Goal: Communication & Community: Ask a question

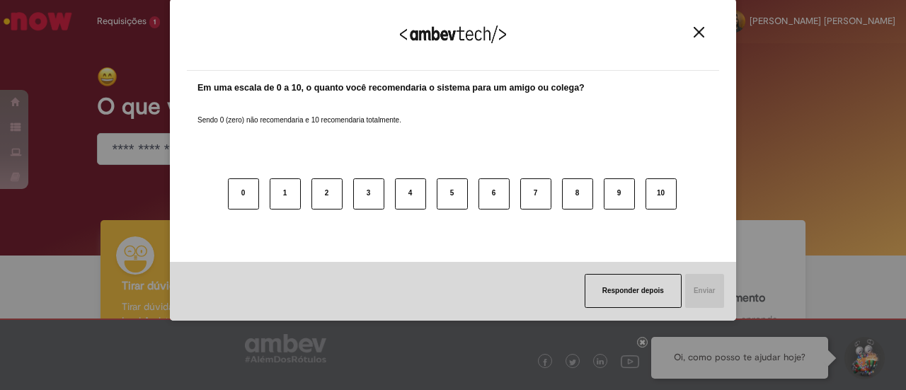
click at [696, 32] on img "Close" at bounding box center [699, 32] width 11 height 11
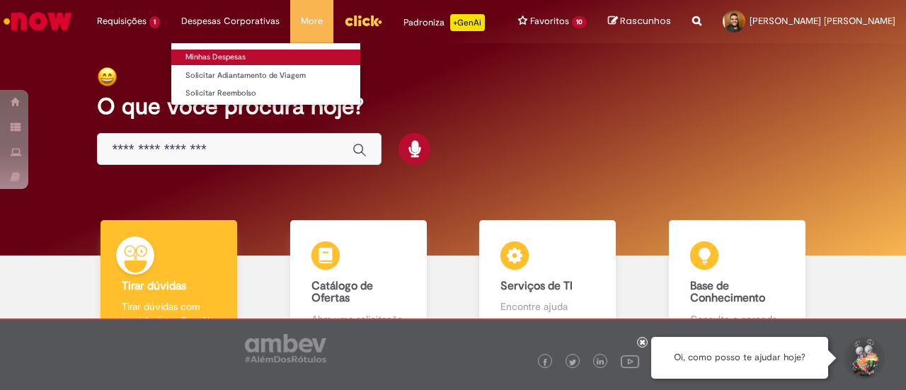
click at [223, 50] on link "Minhas Despesas" at bounding box center [265, 58] width 189 height 16
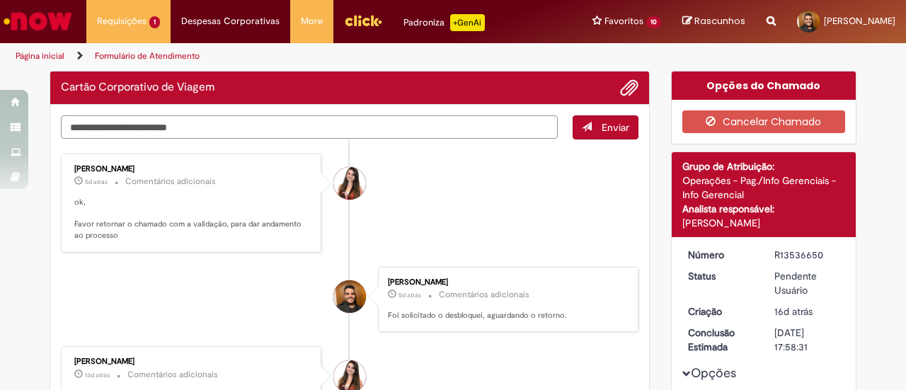
click at [399, 127] on textarea "Digite sua mensagem aqui..." at bounding box center [309, 126] width 497 height 23
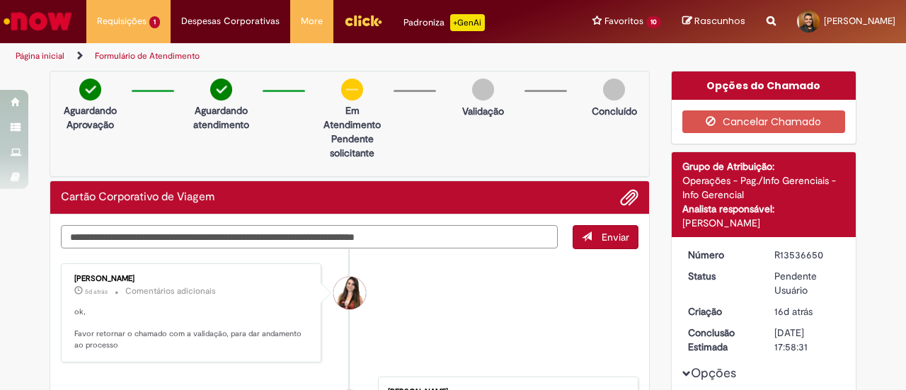
click at [67, 236] on textarea "**********" at bounding box center [309, 236] width 497 height 23
type textarea "**********"
click at [619, 234] on span "Enviar" at bounding box center [616, 237] width 28 height 13
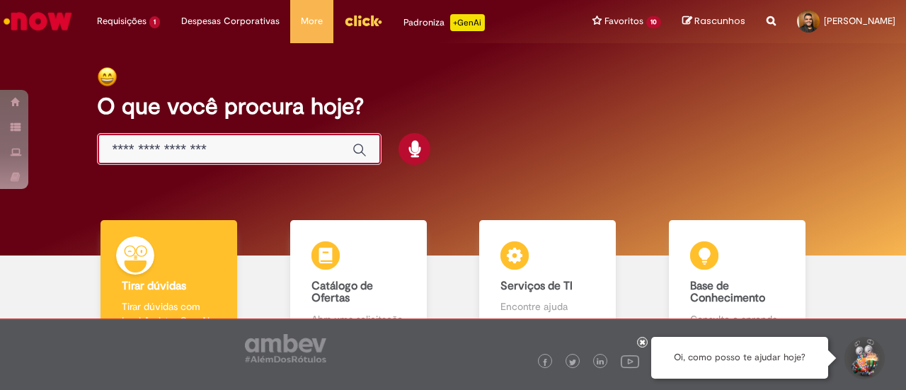
click at [270, 149] on input "Basta digitar aqui" at bounding box center [225, 150] width 227 height 16
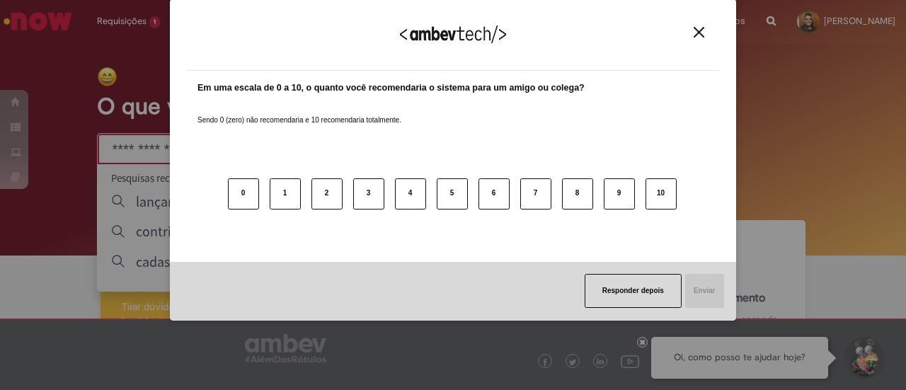
click at [705, 32] on button "Close" at bounding box center [699, 32] width 19 height 12
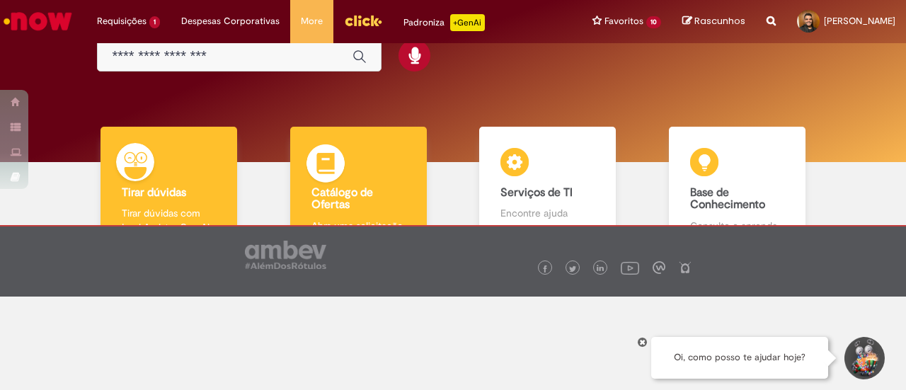
scroll to position [95, 0]
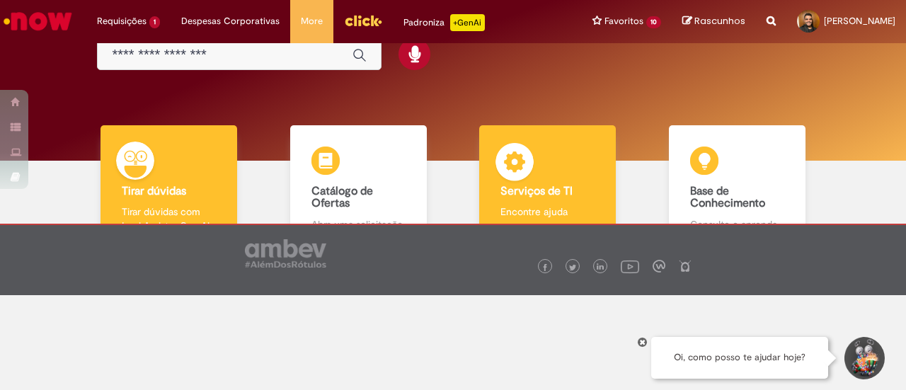
click at [517, 183] on img at bounding box center [514, 164] width 42 height 42
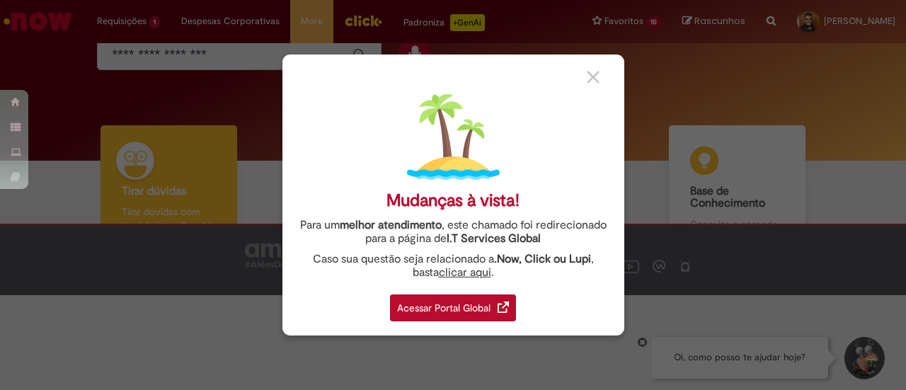
click at [458, 298] on div "Acessar Portal Global" at bounding box center [453, 308] width 126 height 27
